Goal: Information Seeking & Learning: Learn about a topic

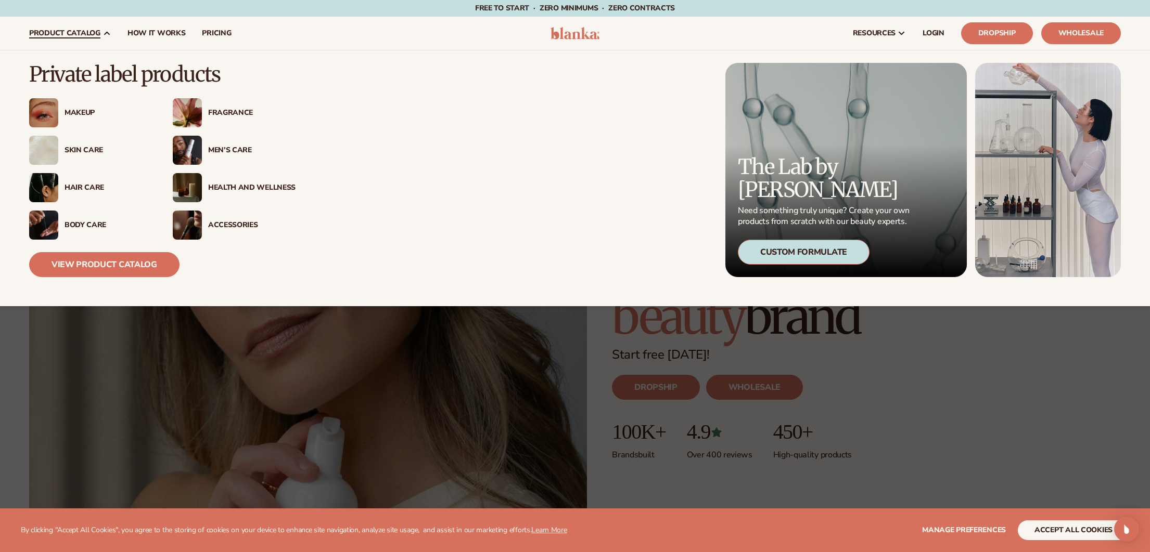
click at [87, 225] on div "Body Care" at bounding box center [108, 225] width 87 height 9
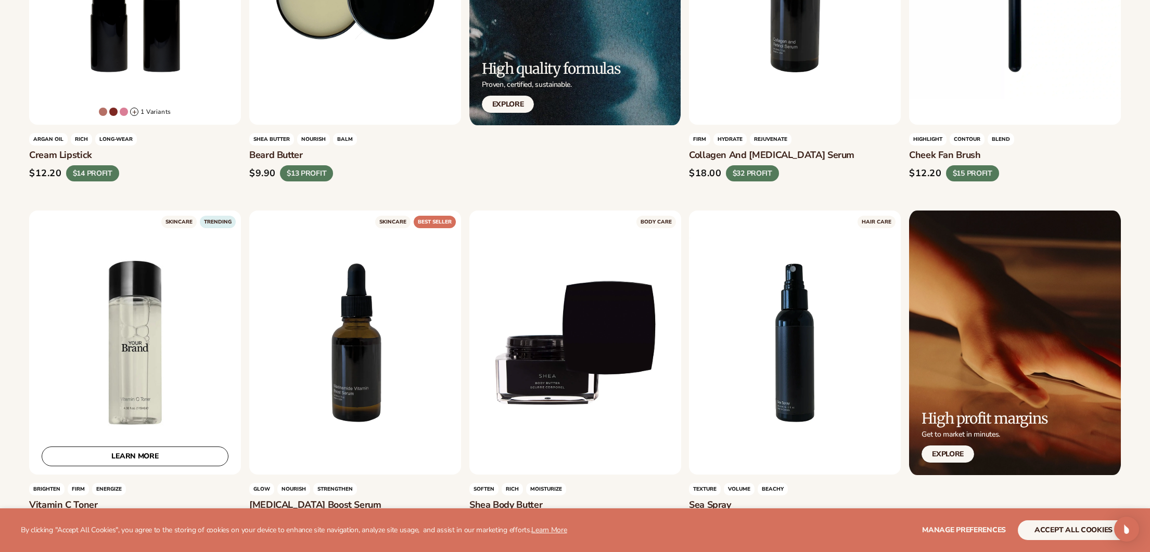
scroll to position [2103, 0]
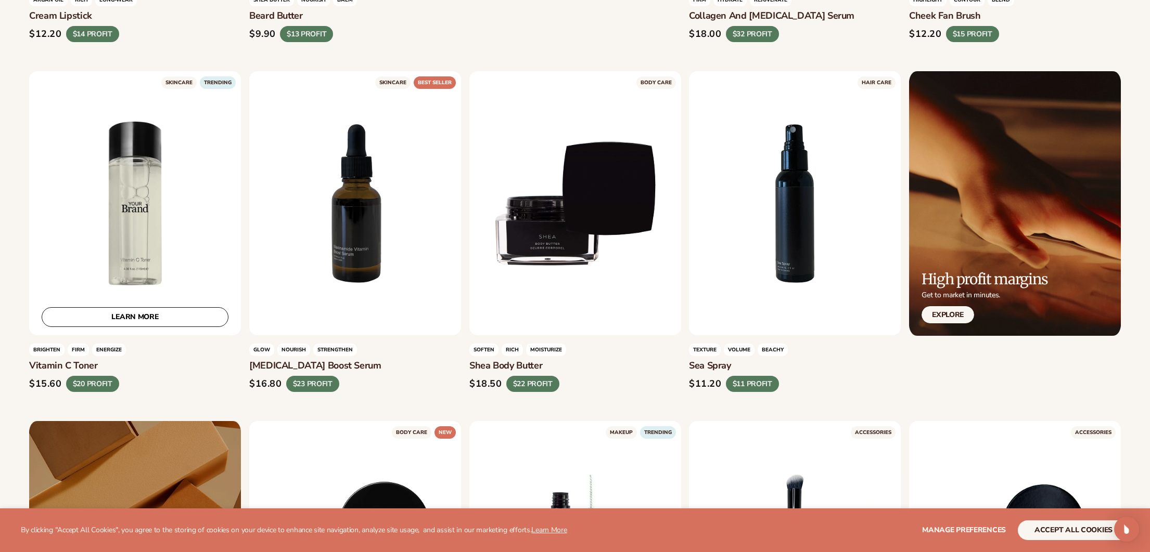
click at [150, 230] on div "LEARN MORE" at bounding box center [135, 203] width 212 height 264
click at [180, 320] on link "LEARN MORE" at bounding box center [135, 318] width 187 height 20
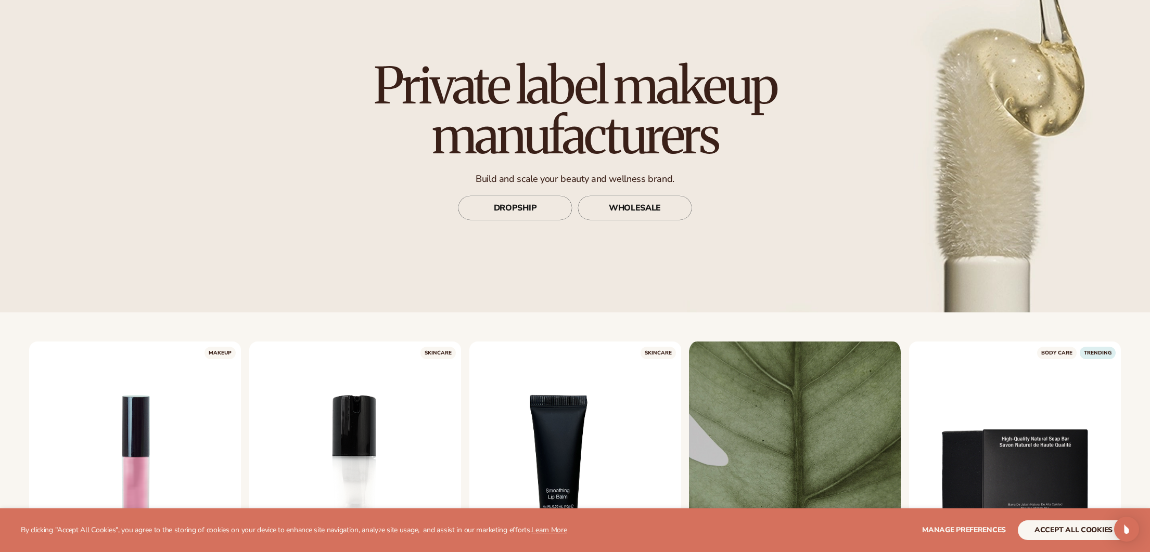
scroll to position [96, 0]
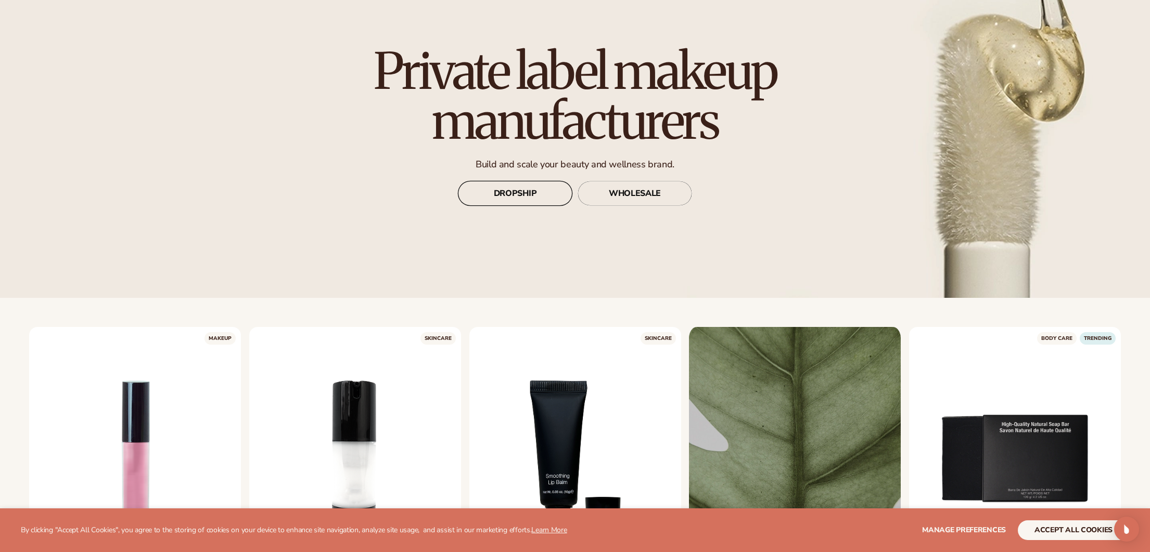
click at [506, 202] on link "DROPSHIP" at bounding box center [515, 193] width 114 height 25
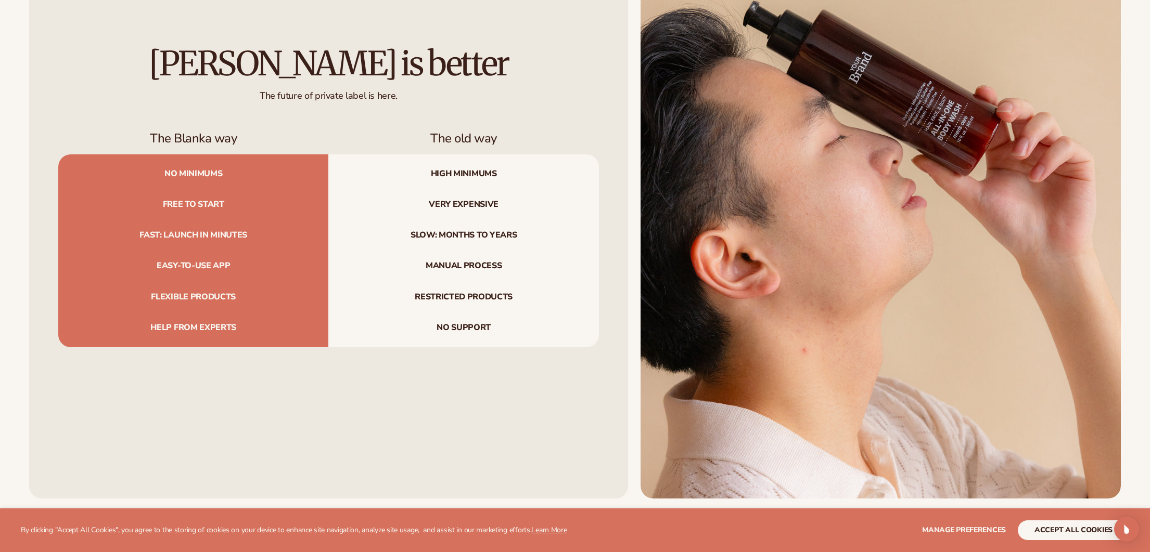
scroll to position [4427, 0]
